Goal: Find specific fact: Find specific fact

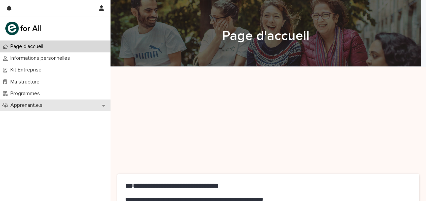
click at [26, 106] on p "Apprenant.e.s" at bounding box center [28, 105] width 40 height 6
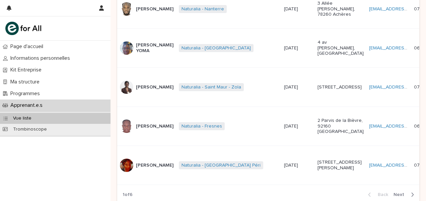
scroll to position [344, 0]
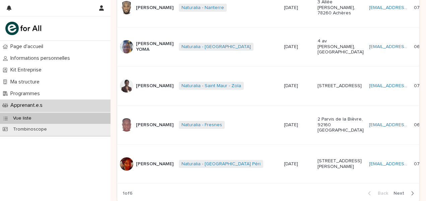
drag, startPoint x: 321, startPoint y: 56, endPoint x: 300, endPoint y: 39, distance: 26.9
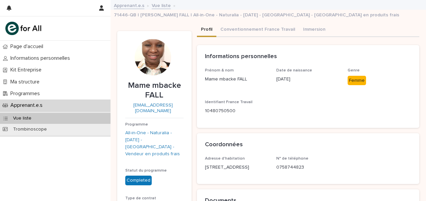
drag, startPoint x: 225, startPoint y: 163, endPoint x: 203, endPoint y: 160, distance: 21.7
click at [205, 164] on p "[STREET_ADDRESS]" at bounding box center [236, 167] width 63 height 7
copy p "[STREET_ADDRESS]"
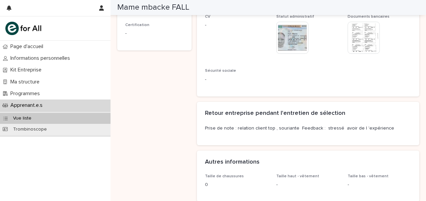
scroll to position [199, 0]
